Goal: Transaction & Acquisition: Book appointment/travel/reservation

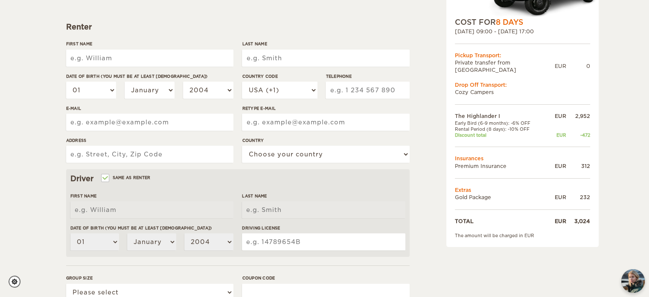
scroll to position [119, 0]
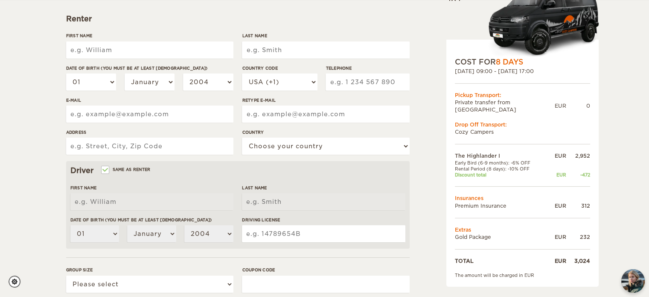
click at [476, 102] on td "Private transfer from [GEOGRAPHIC_DATA]" at bounding box center [505, 106] width 100 height 15
drag, startPoint x: 476, startPoint y: 102, endPoint x: 474, endPoint y: 94, distance: 8.7
click at [474, 94] on div "Pickup Transport: Private transfer from [GEOGRAPHIC_DATA] EUR 0" at bounding box center [522, 102] width 135 height 22
click at [474, 94] on div "Pickup Transport:" at bounding box center [522, 94] width 135 height 7
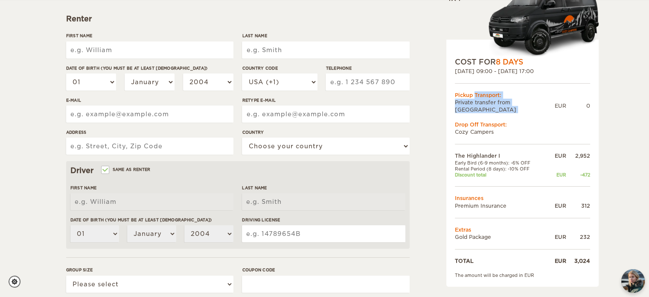
click at [474, 94] on div "Pickup Transport:" at bounding box center [522, 94] width 135 height 7
drag, startPoint x: 474, startPoint y: 94, endPoint x: 475, endPoint y: 99, distance: 4.7
click at [475, 99] on div "Pickup Transport: Private transfer from [GEOGRAPHIC_DATA] EUR 0" at bounding box center [522, 102] width 135 height 22
click at [475, 99] on td "Private transfer from [GEOGRAPHIC_DATA]" at bounding box center [505, 106] width 100 height 15
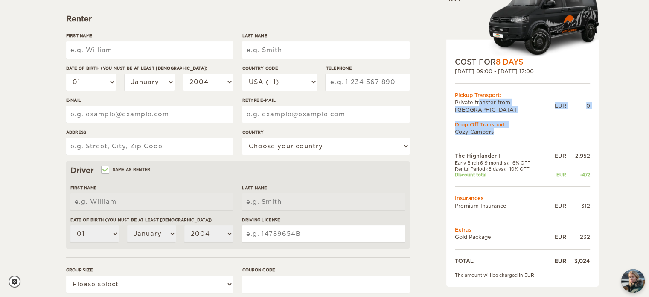
drag, startPoint x: 475, startPoint y: 99, endPoint x: 475, endPoint y: 122, distance: 23.0
click at [475, 122] on div "COST FOR 8 Days [DATE] 09:00 - [DATE] 17:00 Pickup Transport: Private transfer …" at bounding box center [522, 163] width 152 height 247
click at [467, 159] on td "Early Bird (6-9 months): -6% OFF" at bounding box center [501, 162] width 92 height 6
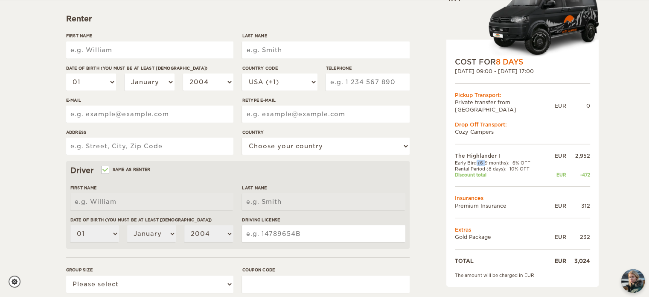
click at [467, 159] on td "Early Bird (6-9 months): -6% OFF" at bounding box center [501, 162] width 92 height 6
drag, startPoint x: 467, startPoint y: 157, endPoint x: 464, endPoint y: 147, distance: 10.1
click at [464, 152] on tbody "The Highlander I EUR 2,952 Early Bird (6-9 months): -6% OFF Rental Period (8 da…" at bounding box center [522, 208] width 135 height 112
click at [464, 152] on td "The Highlander I" at bounding box center [501, 155] width 92 height 7
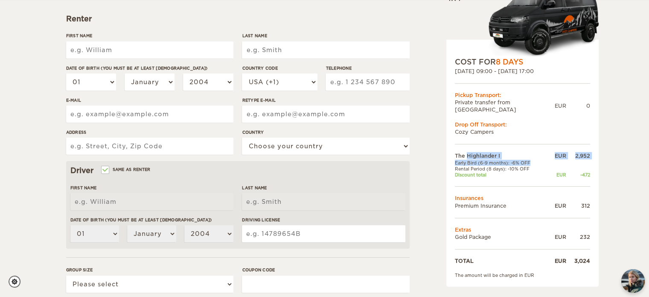
drag, startPoint x: 464, startPoint y: 147, endPoint x: 462, endPoint y: 157, distance: 10.1
click at [462, 157] on tbody "The Highlander I EUR 2,952 Early Bird (6-9 months): -6% OFF Rental Period (8 da…" at bounding box center [522, 208] width 135 height 112
click at [462, 159] on td "Early Bird (6-9 months): -6% OFF" at bounding box center [501, 162] width 92 height 6
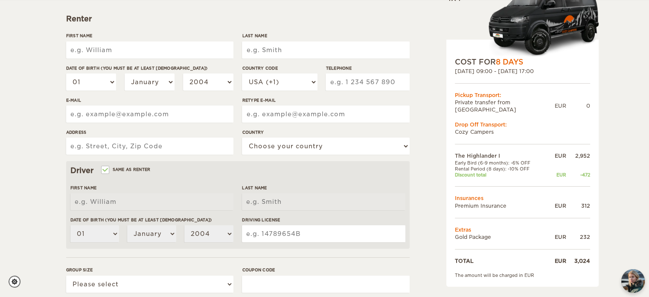
click at [466, 172] on td "Discount total" at bounding box center [501, 175] width 92 height 6
click at [438, 133] on div "The Highlander I Expand Collapse Total 3,024 EUR Automatic 4x4 COST FOR 8 Days …" at bounding box center [500, 174] width 165 height 505
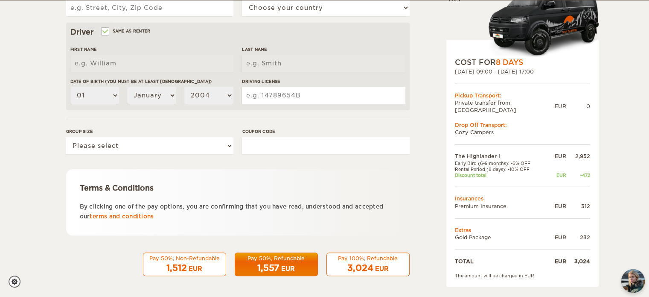
scroll to position [241, 0]
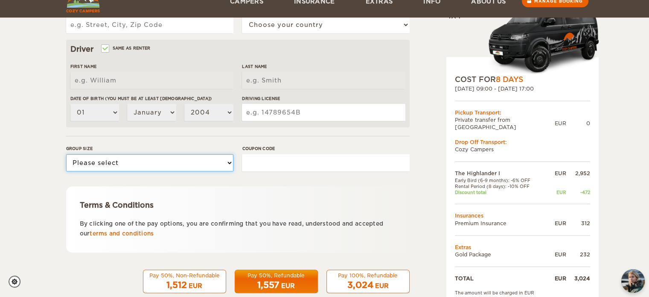
click at [218, 163] on select "Please select 1 2" at bounding box center [149, 162] width 167 height 17
select select "2"
click at [66, 154] on select "Please select 1 2" at bounding box center [149, 162] width 167 height 17
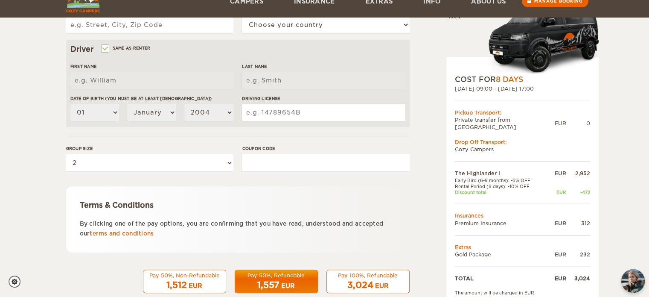
click at [232, 184] on form "Renter First Name Last Name Date of birth (You must be at least [DEMOGRAPHIC_DA…" at bounding box center [238, 67] width 344 height 449
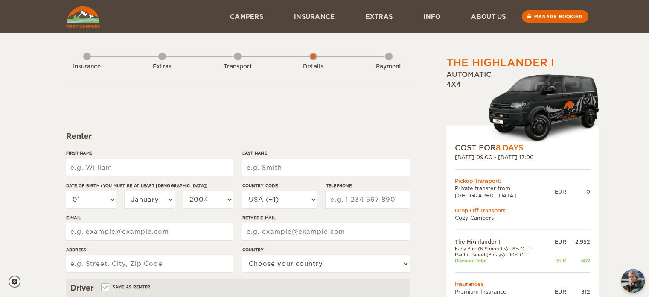
scroll to position [0, 0]
